Goal: Transaction & Acquisition: Download file/media

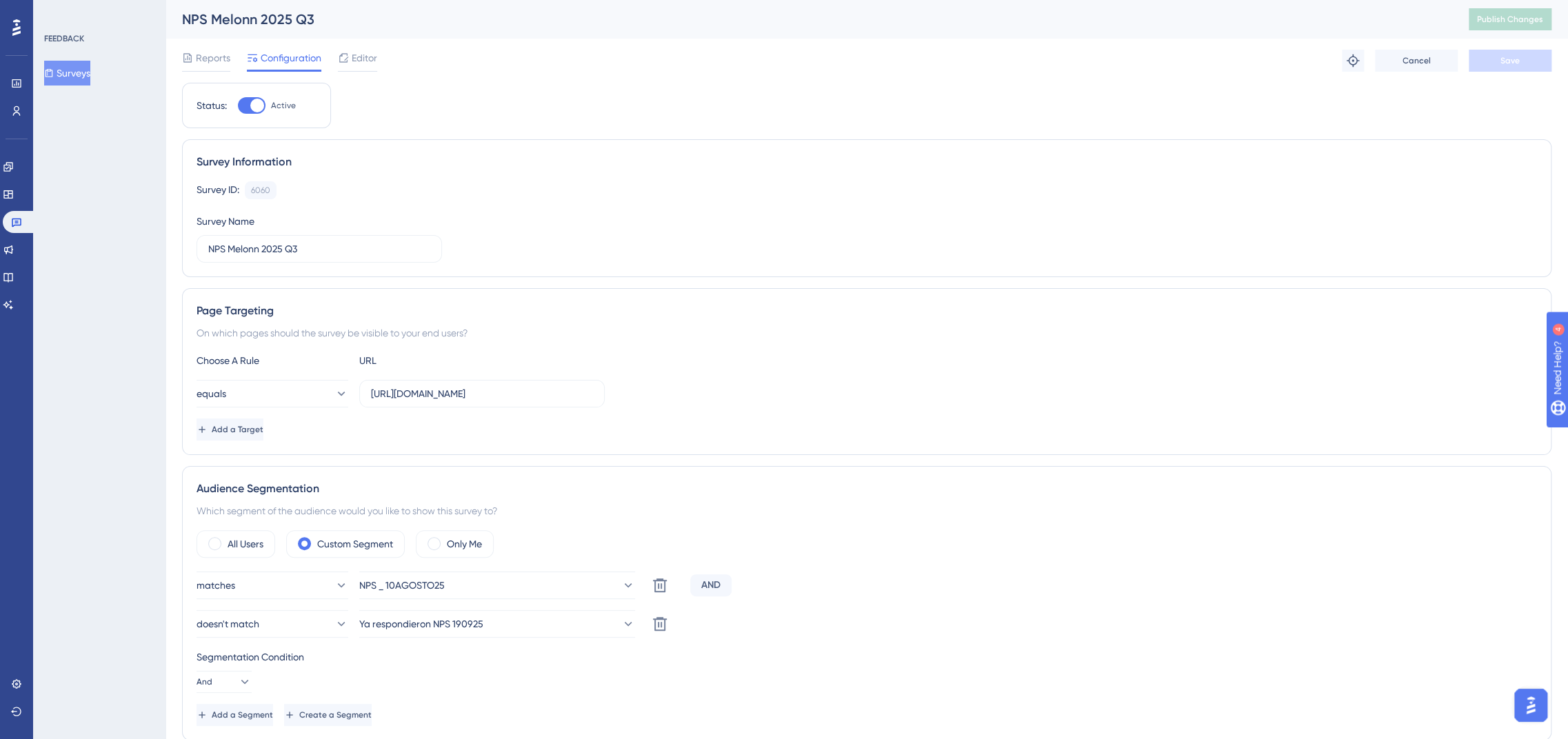
click at [72, 82] on button "Surveys" at bounding box center [67, 73] width 46 height 25
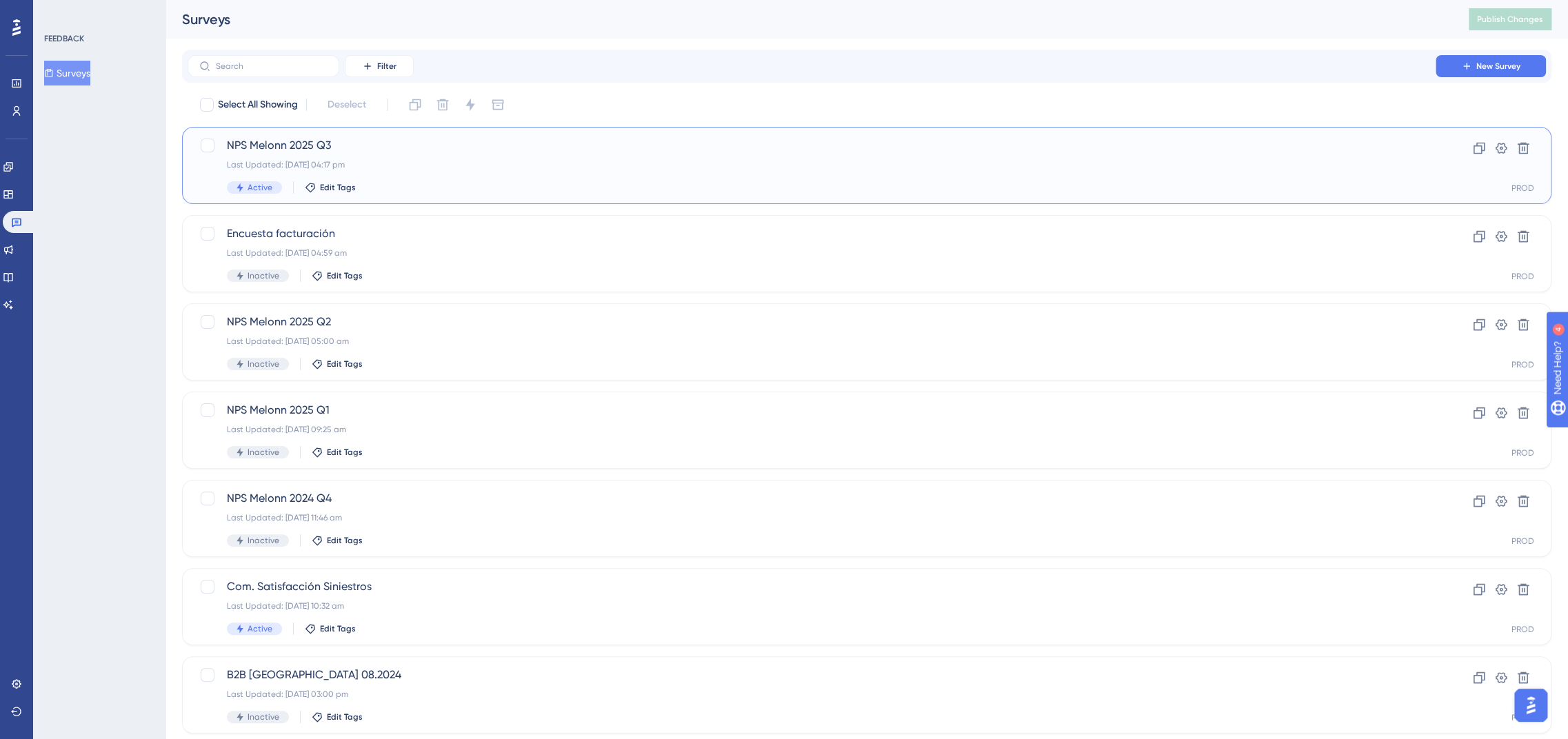
click at [304, 139] on span "NPS Melonn 2025 Q3" at bounding box center [811, 145] width 1169 height 16
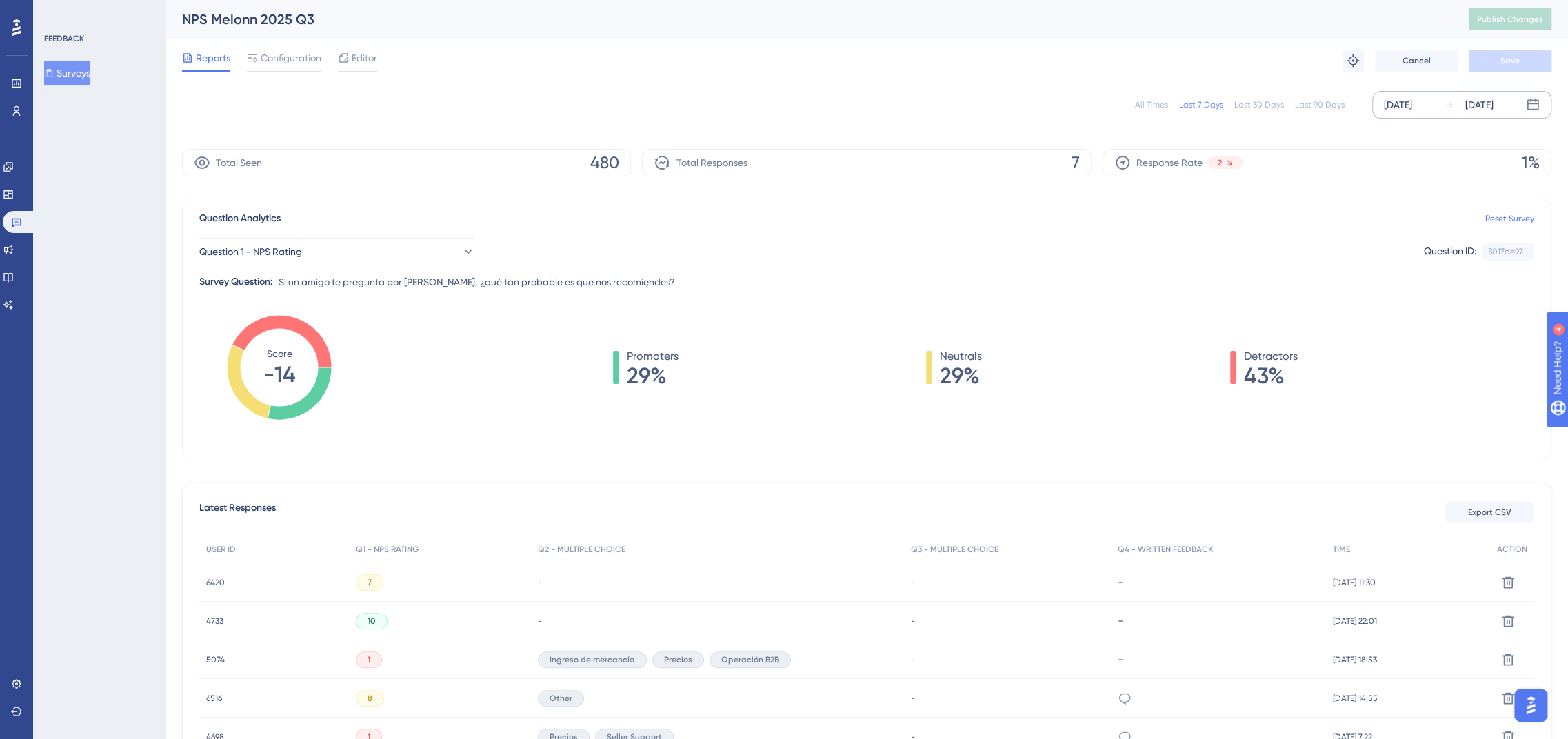
click at [1412, 102] on div "[DATE]" at bounding box center [1398, 104] width 29 height 16
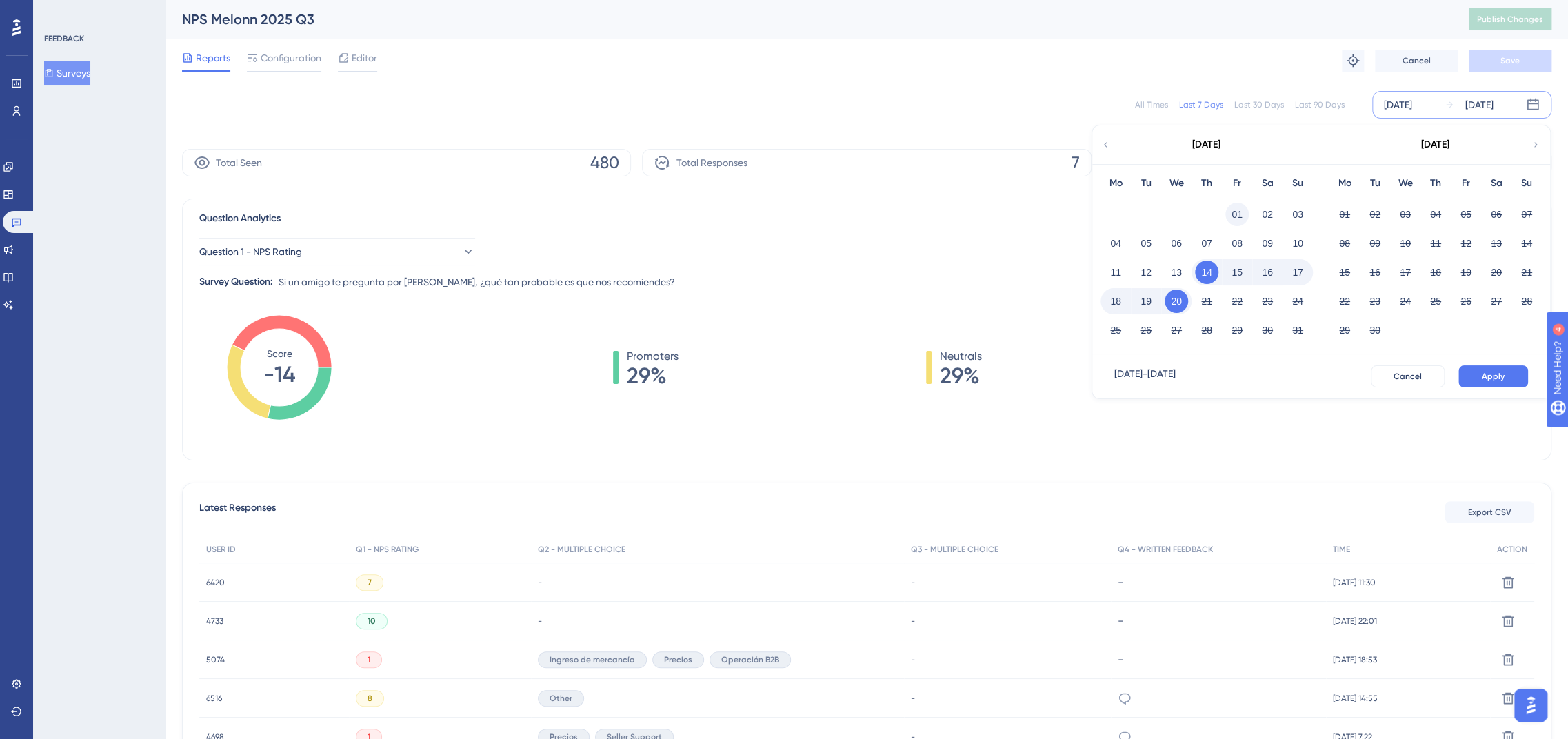
click at [1232, 207] on button "01" at bounding box center [1236, 214] width 23 height 23
click at [1509, 366] on button "Apply" at bounding box center [1493, 376] width 69 height 22
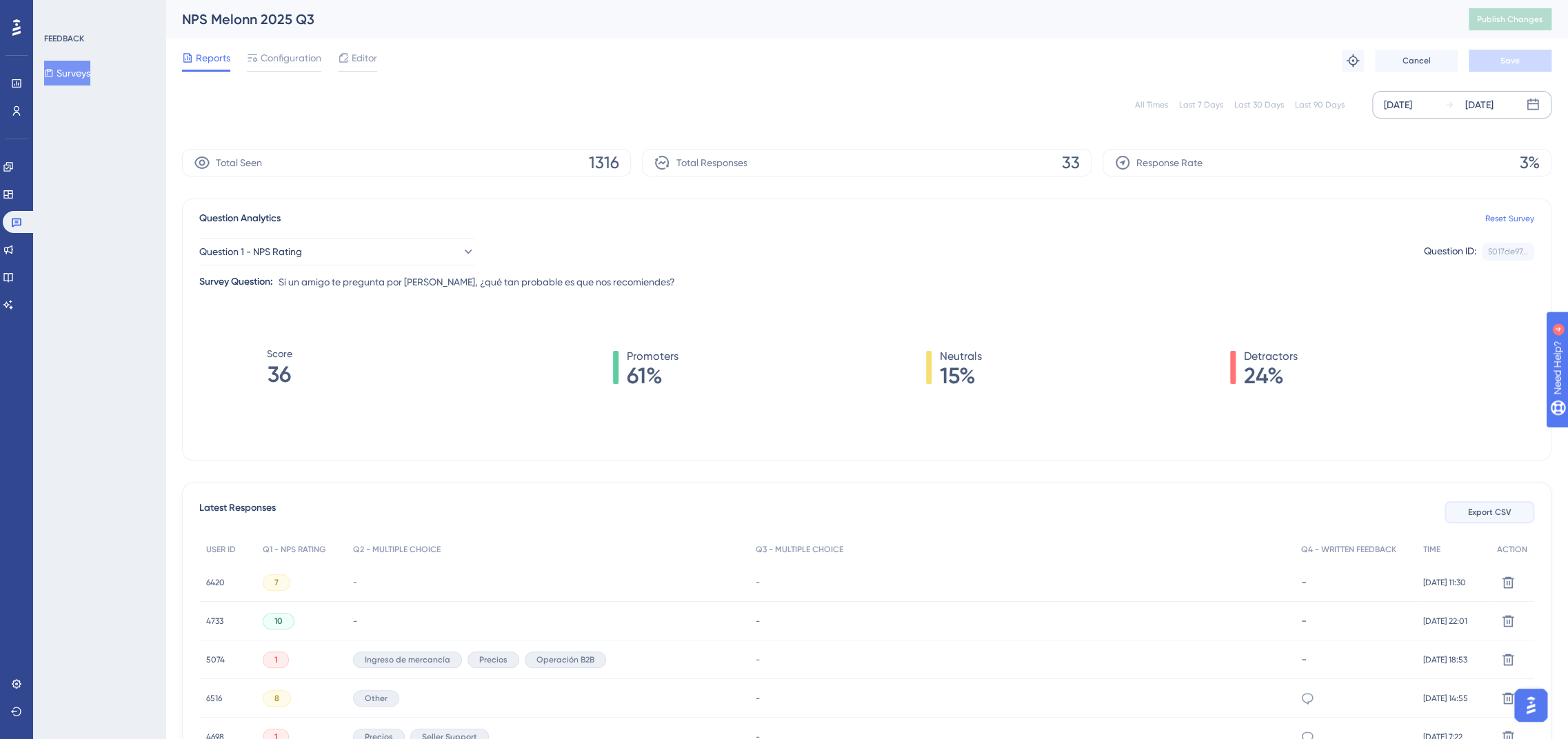
click at [1502, 506] on button "Export CSV" at bounding box center [1489, 511] width 89 height 22
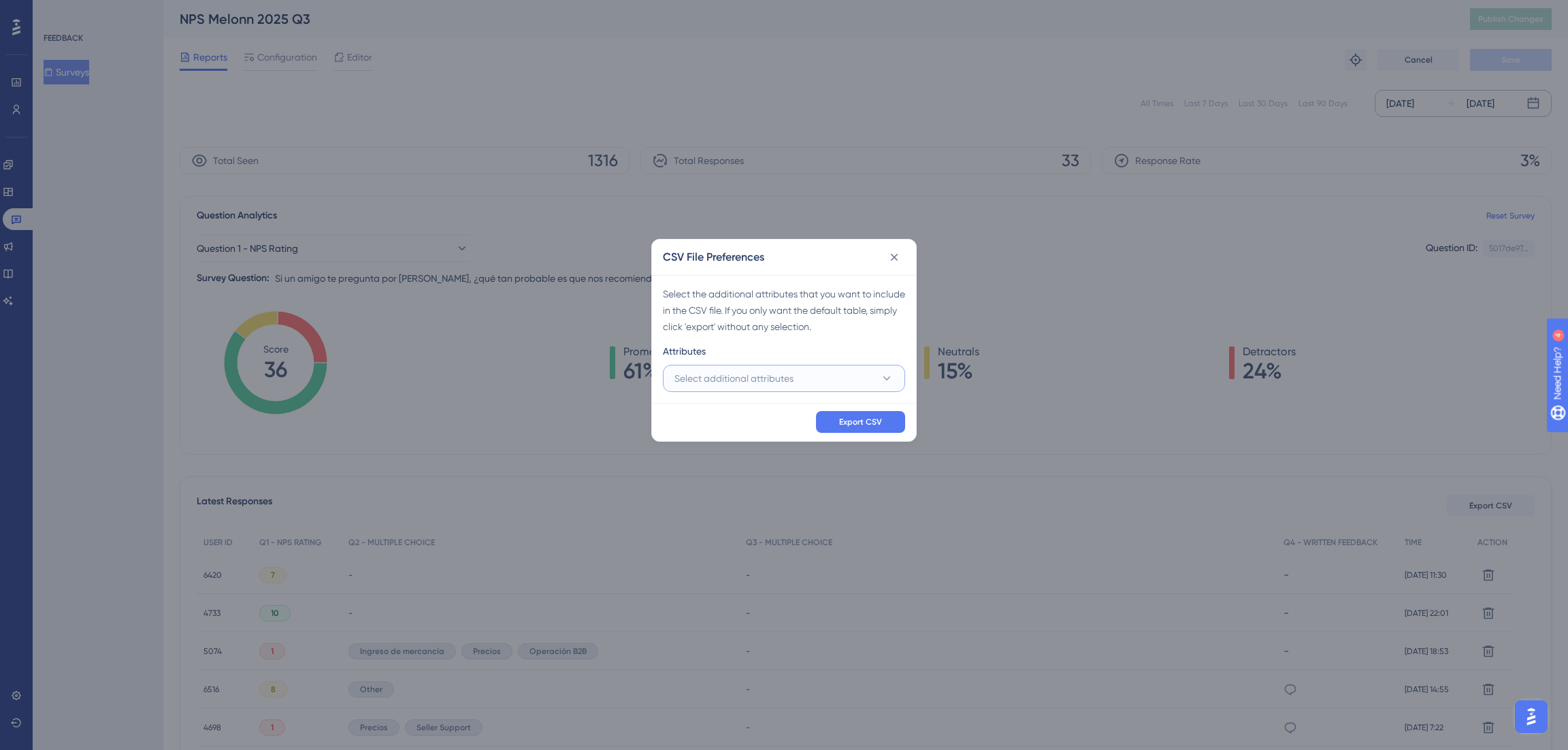
click at [796, 364] on button "Select additional attributes" at bounding box center [784, 378] width 243 height 27
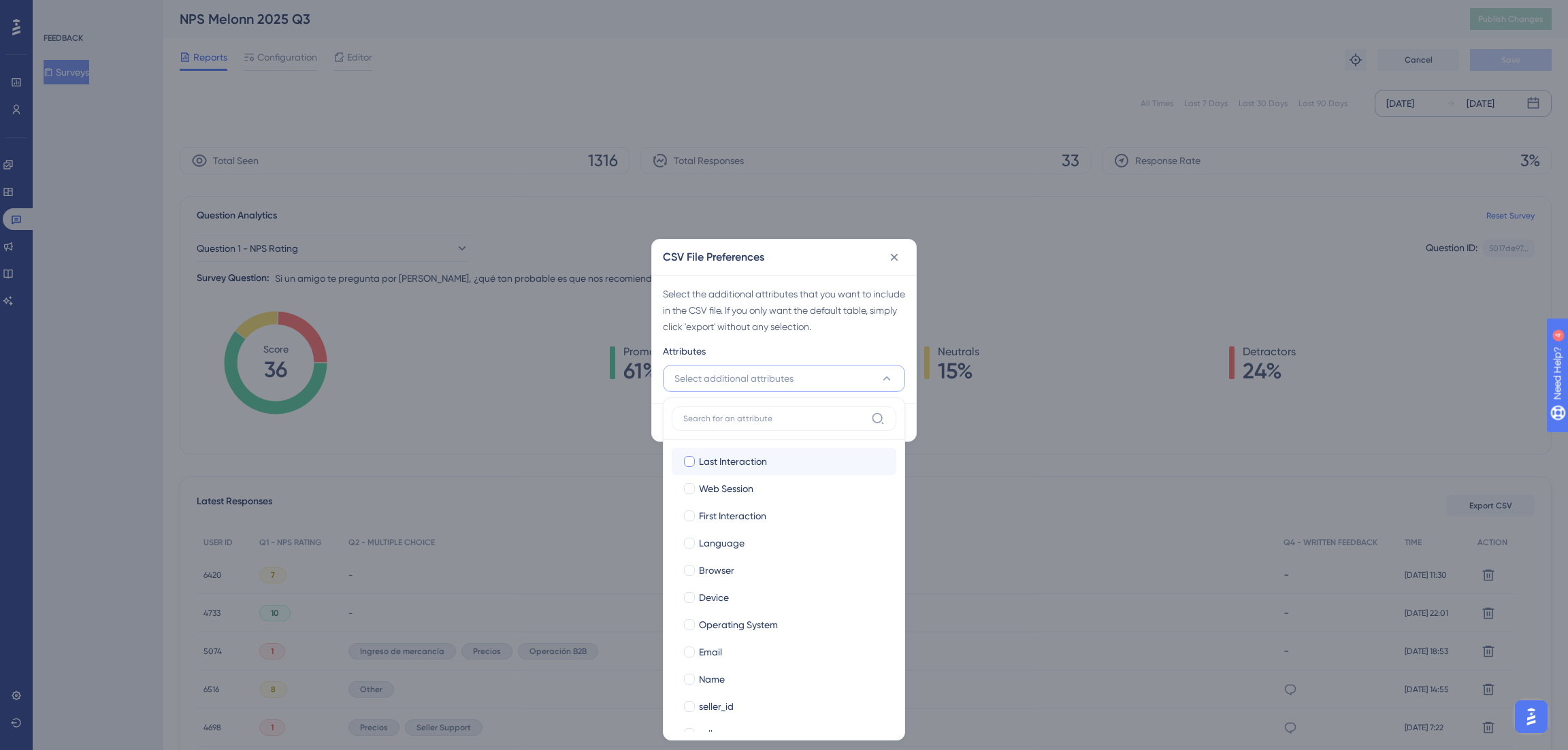
click at [713, 469] on span "Last Interaction" at bounding box center [732, 461] width 68 height 16
checkbox input "true"
click at [714, 491] on span "Web Session" at bounding box center [725, 488] width 54 height 16
checkbox input "true"
click at [715, 513] on span "First Interaction" at bounding box center [732, 515] width 68 height 16
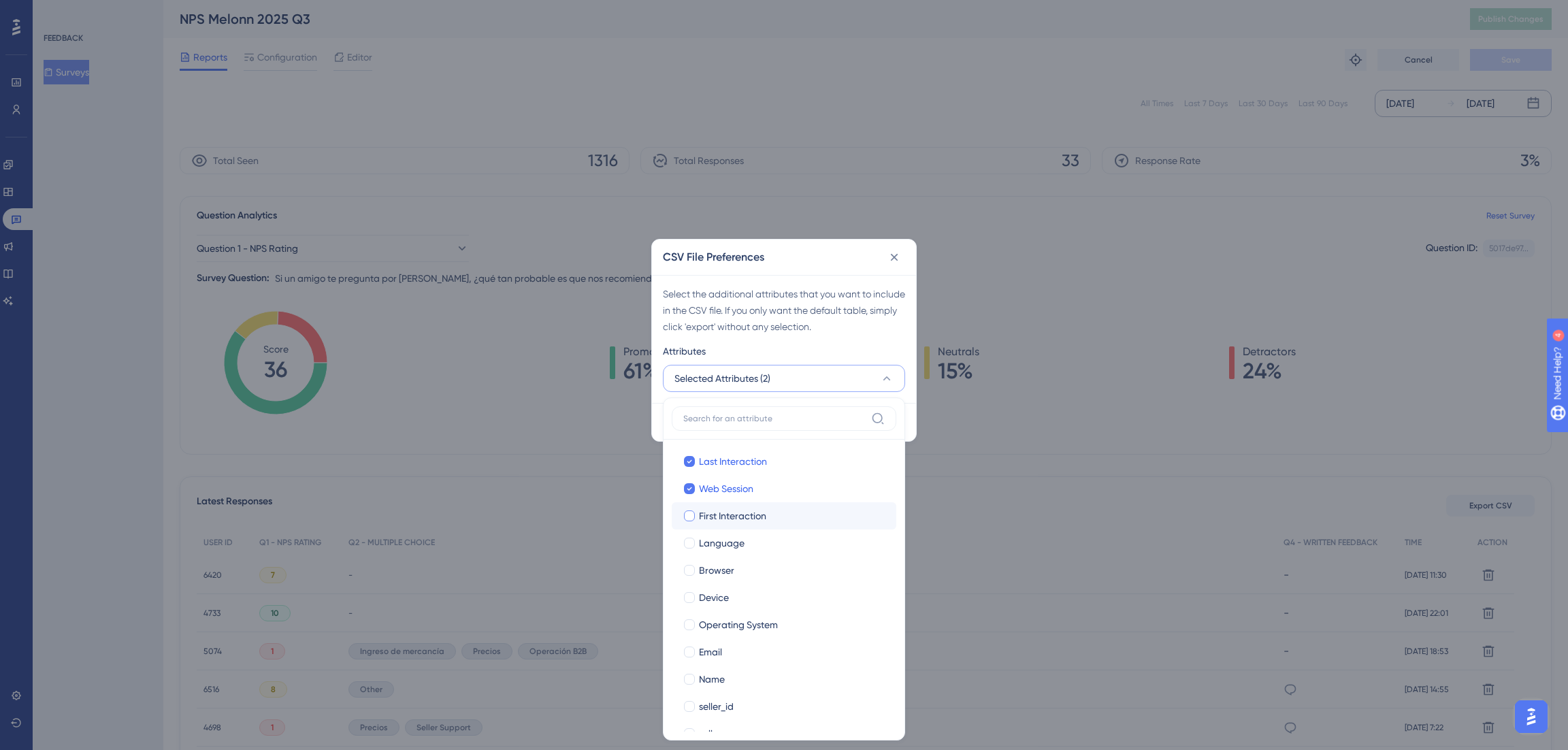
checkbox input "true"
click at [715, 529] on label "Language Language" at bounding box center [784, 543] width 225 height 27
click at [690, 543] on input "Language" at bounding box center [689, 543] width 1 height 1
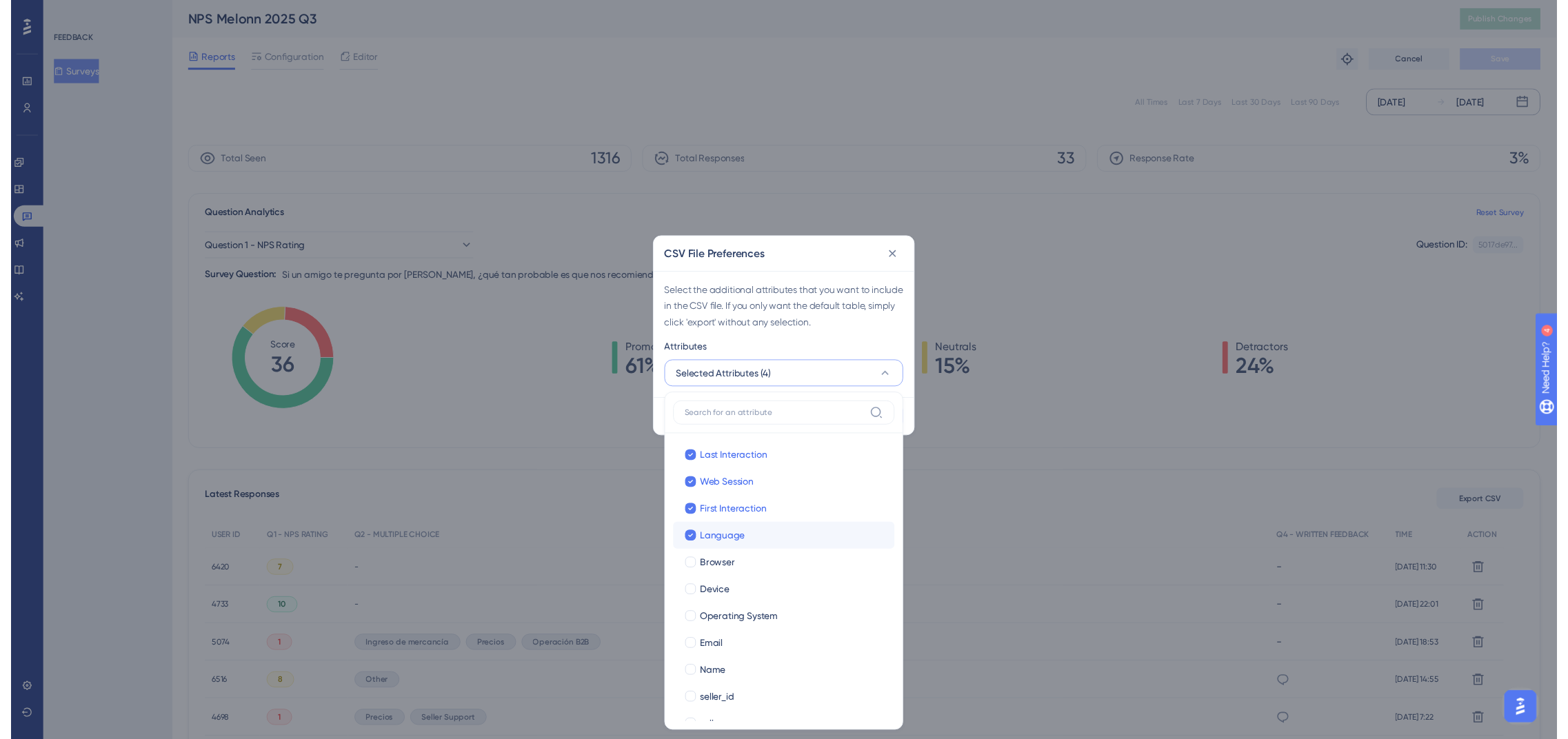
scroll to position [51, 0]
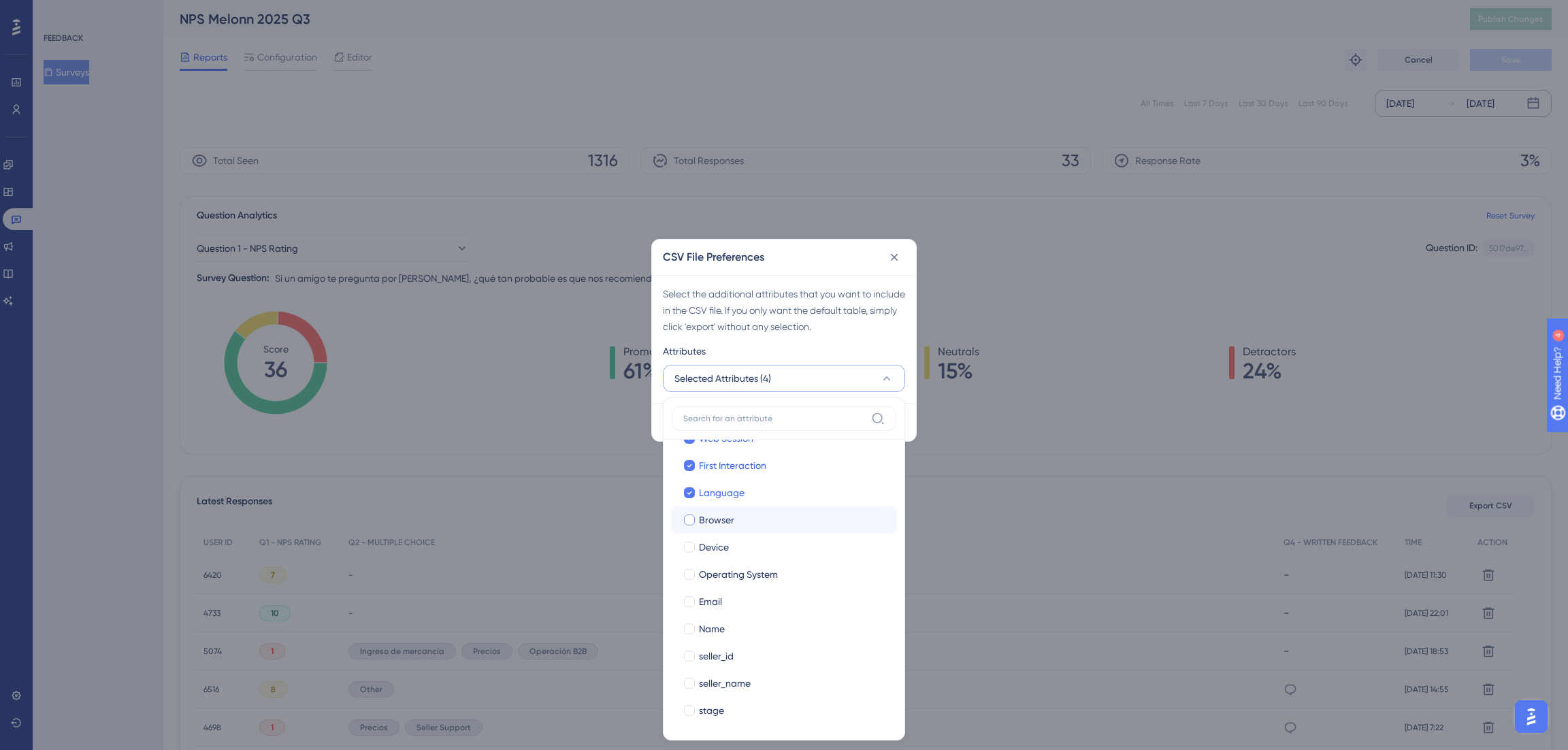
click at [712, 524] on span "Browser" at bounding box center [716, 519] width 35 height 16
checkbox input "true"
click at [712, 545] on span "Device" at bounding box center [713, 547] width 30 height 16
checkbox input "true"
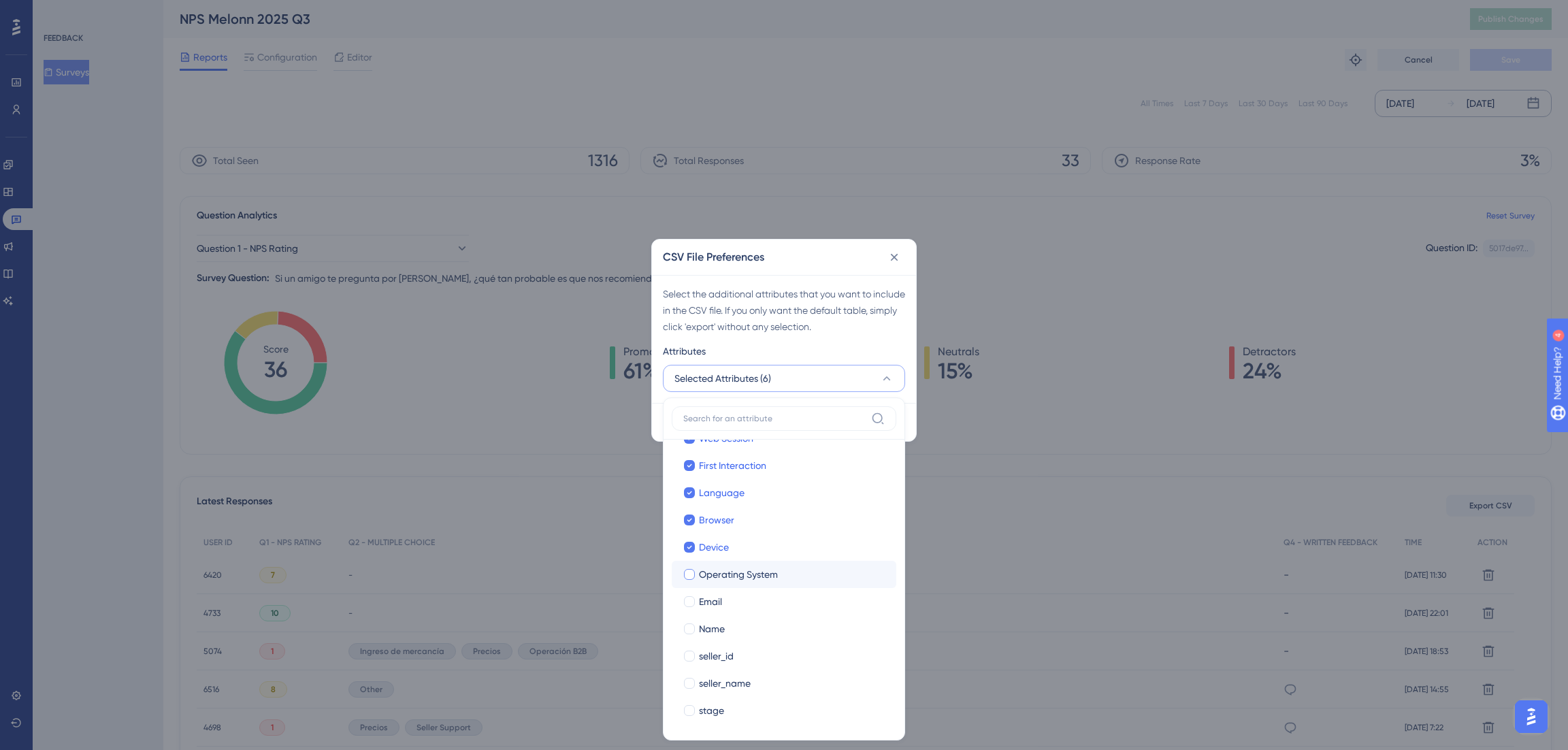
click at [712, 572] on span "Operating System" at bounding box center [738, 573] width 79 height 16
checkbox input "true"
click at [712, 593] on span "Email" at bounding box center [710, 601] width 23 height 16
checkbox input "true"
click at [708, 625] on span "Name" at bounding box center [712, 628] width 26 height 16
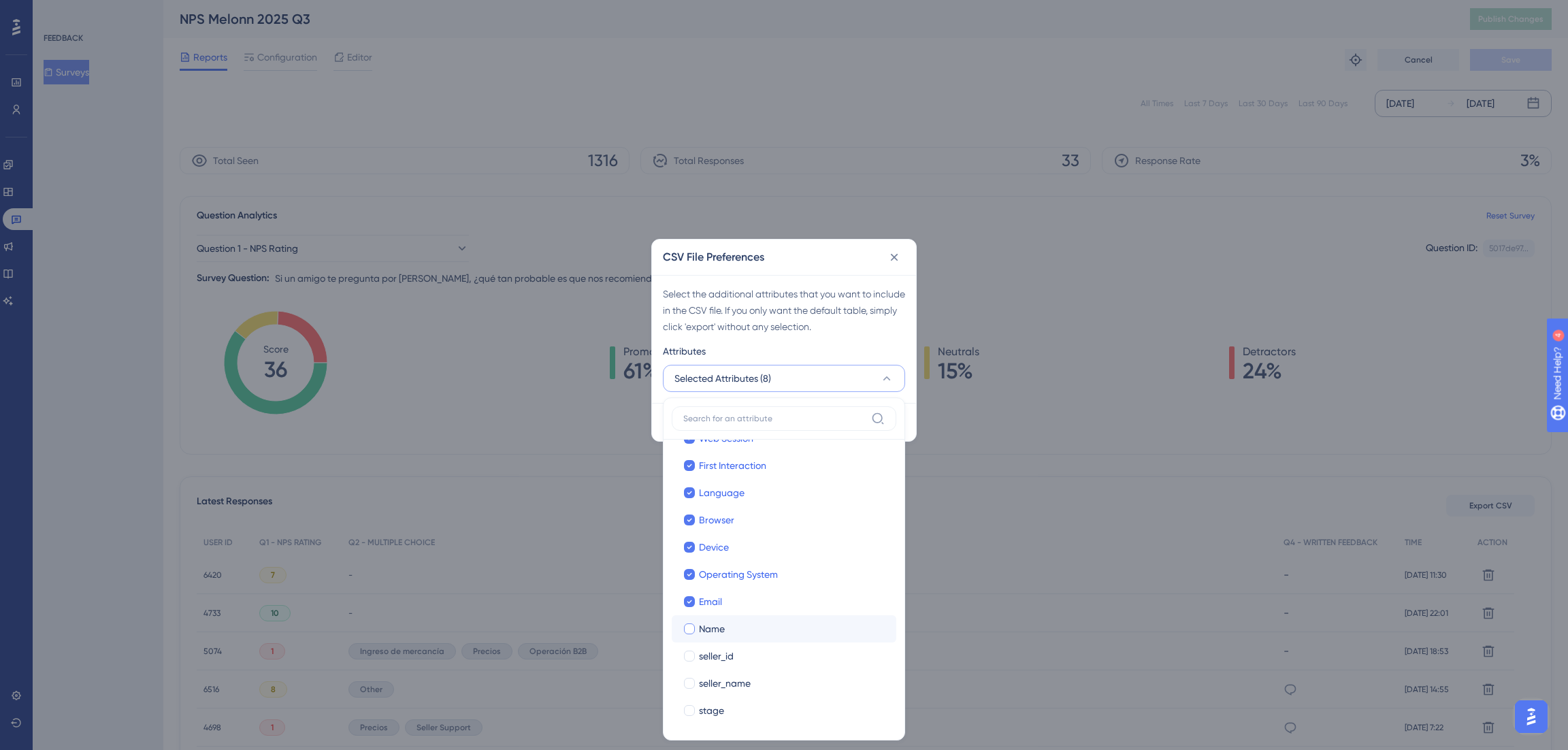
checkbox input "true"
click at [711, 655] on span "seller_id" at bounding box center [716, 656] width 34 height 16
checkbox input "true"
click at [713, 681] on span "seller_name" at bounding box center [724, 682] width 51 height 16
checkbox input "true"
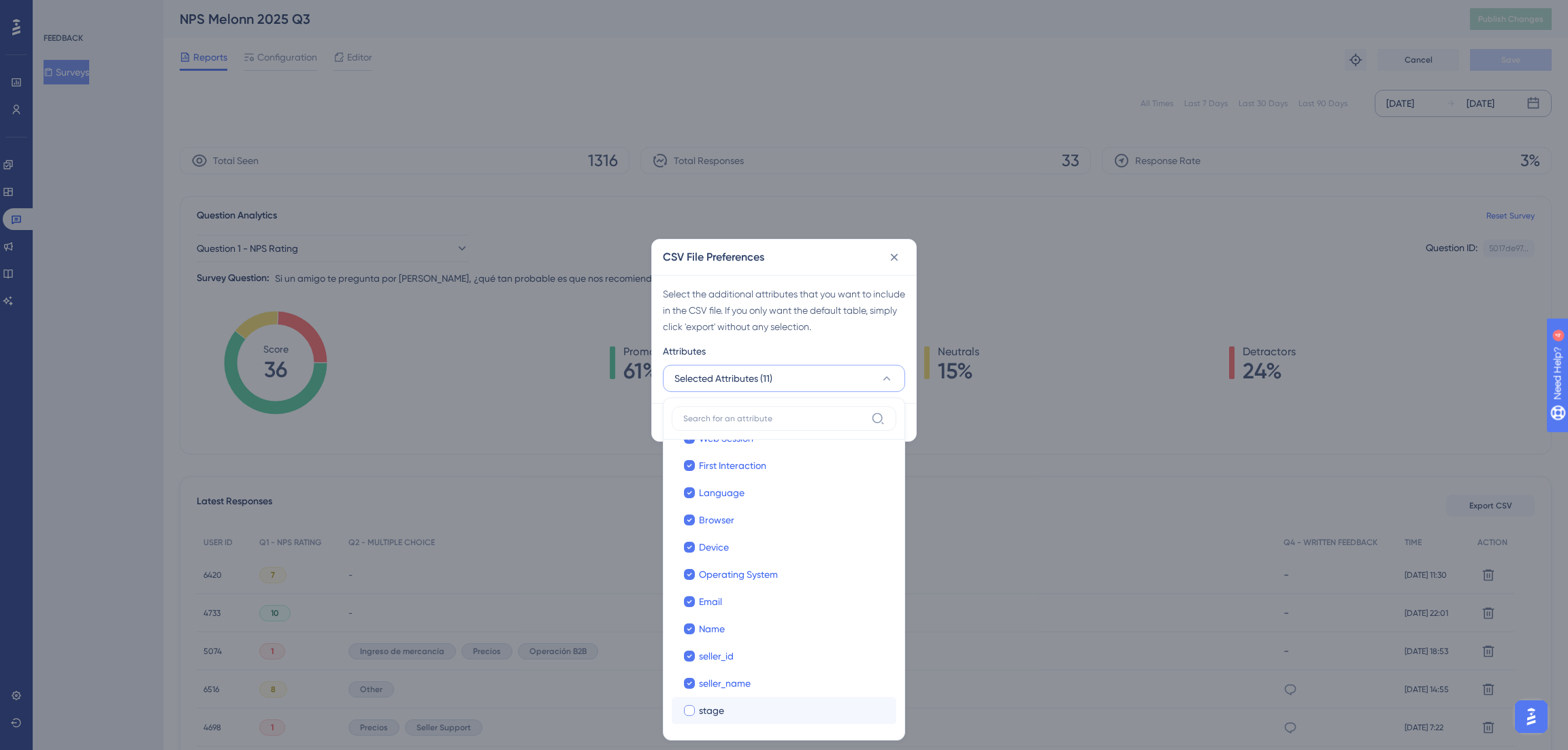
click at [713, 712] on span "stage" at bounding box center [711, 710] width 25 height 16
checkbox input "true"
click at [741, 327] on div "Select the additional attributes that you want to include in the CSV file. If y…" at bounding box center [784, 309] width 243 height 49
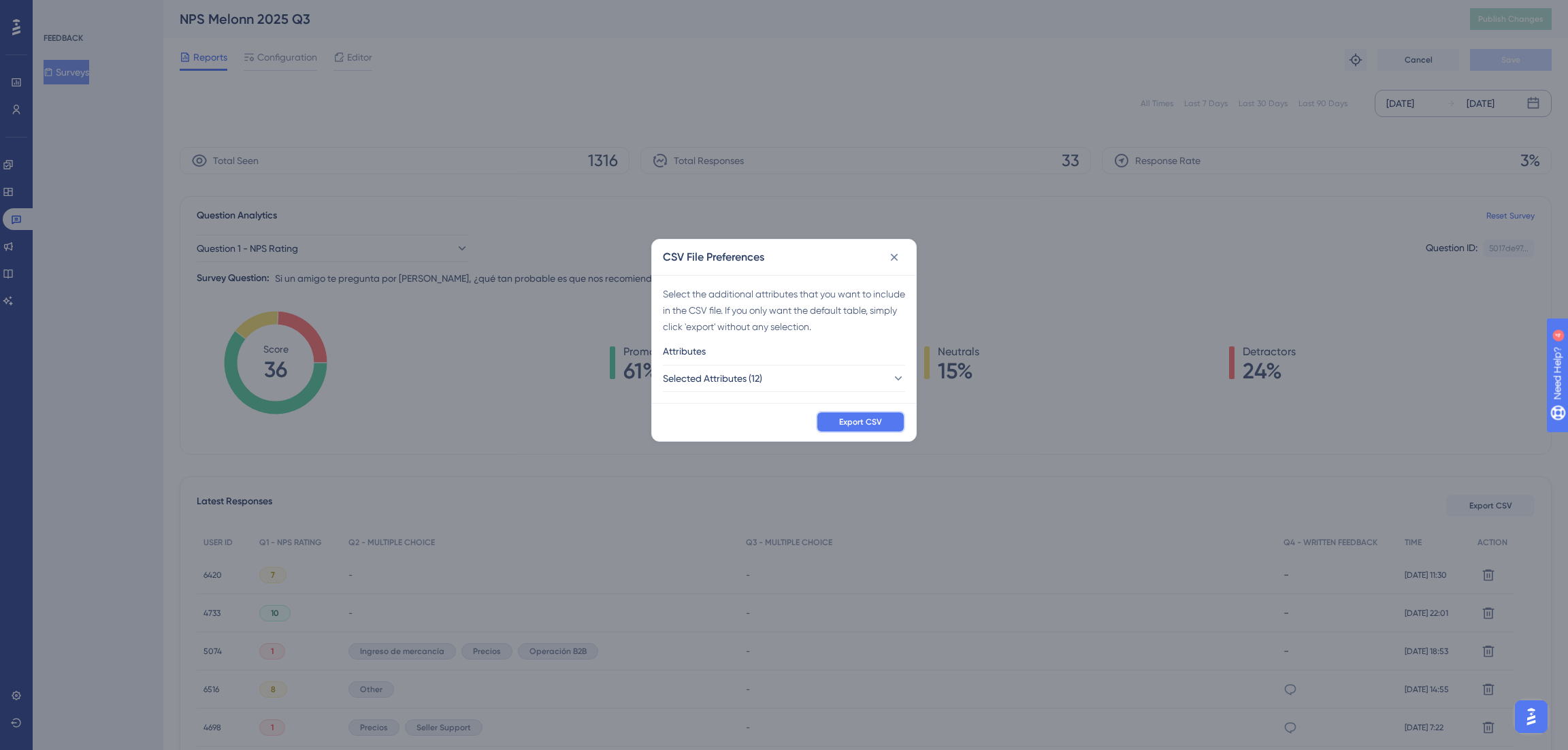
click at [875, 420] on span "Export CSV" at bounding box center [861, 422] width 43 height 11
